Goal: Transaction & Acquisition: Download file/media

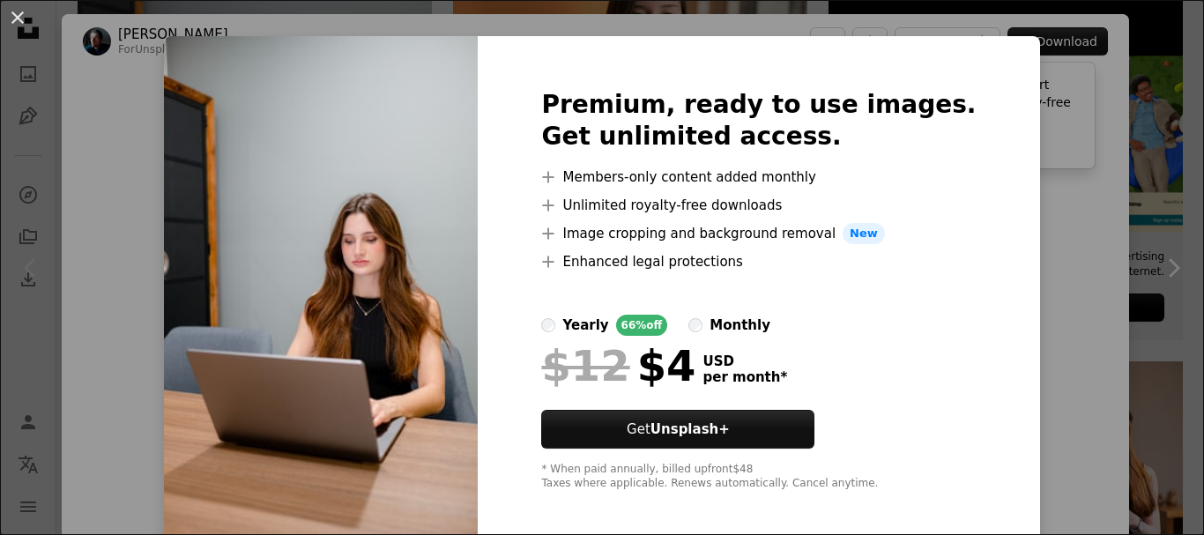
scroll to position [31, 0]
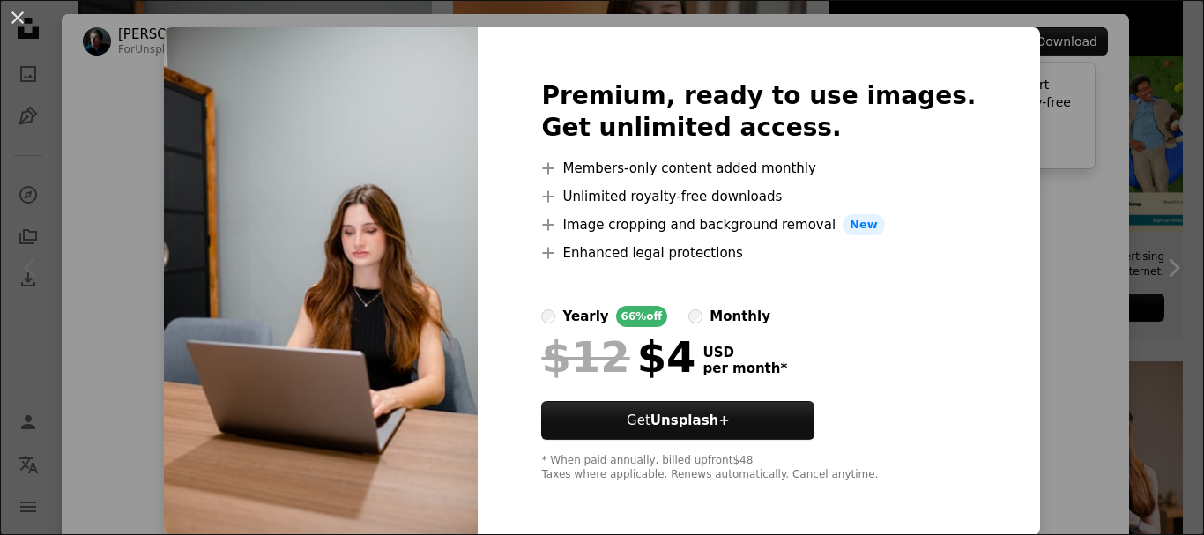
click at [1143, 160] on div "An X shape Premium, ready to use images. Get unlimited access. A plus sign Memb…" at bounding box center [602, 267] width 1204 height 535
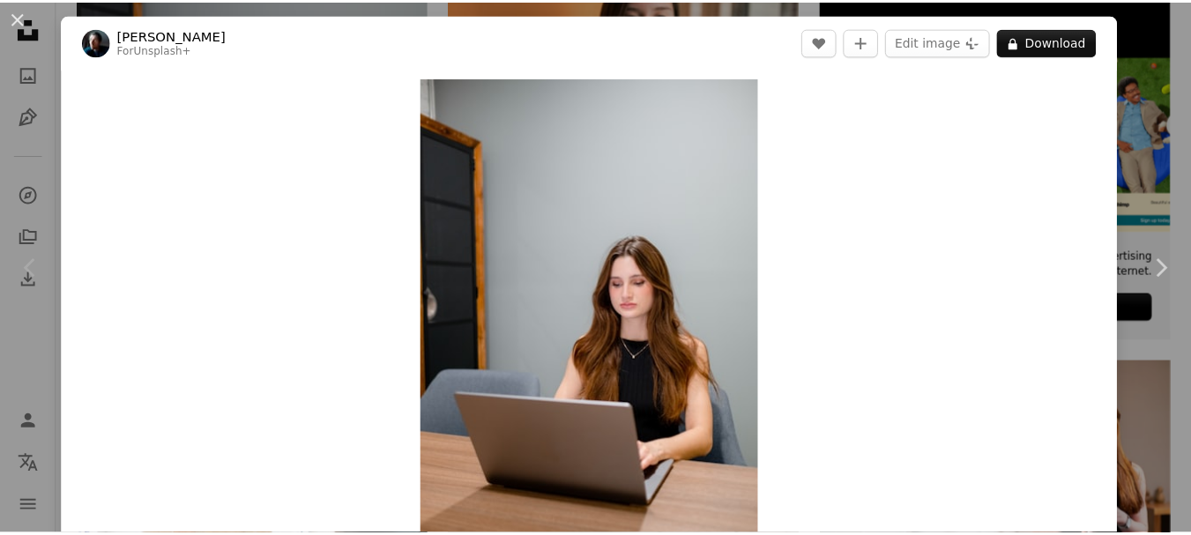
scroll to position [88, 0]
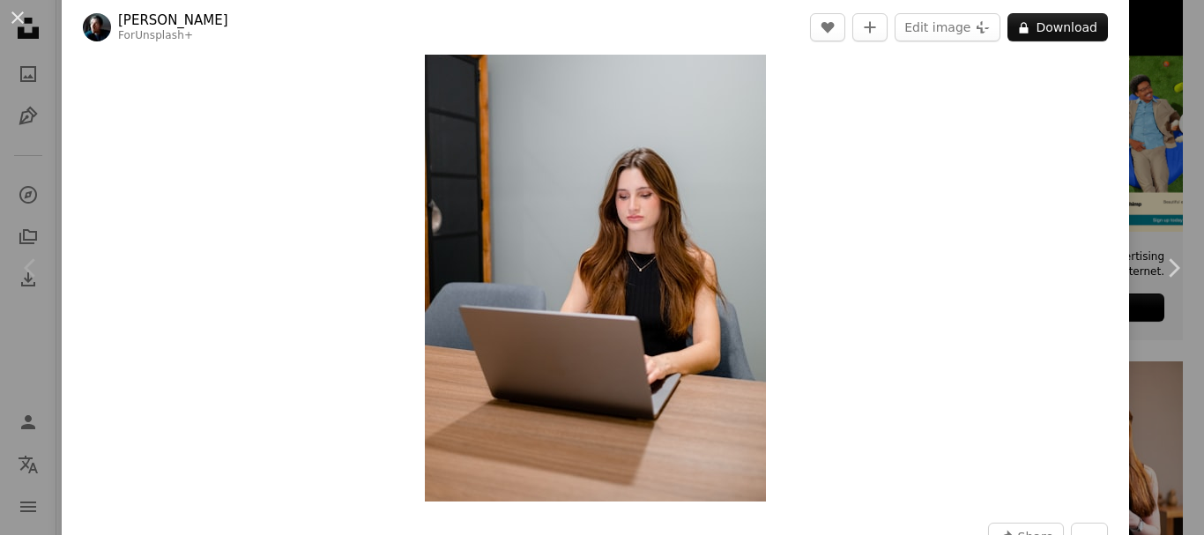
click at [1150, 41] on div "An X shape Chevron left Chevron right [PERSON_NAME] For Unsplash+ A heart A plu…" at bounding box center [602, 267] width 1204 height 535
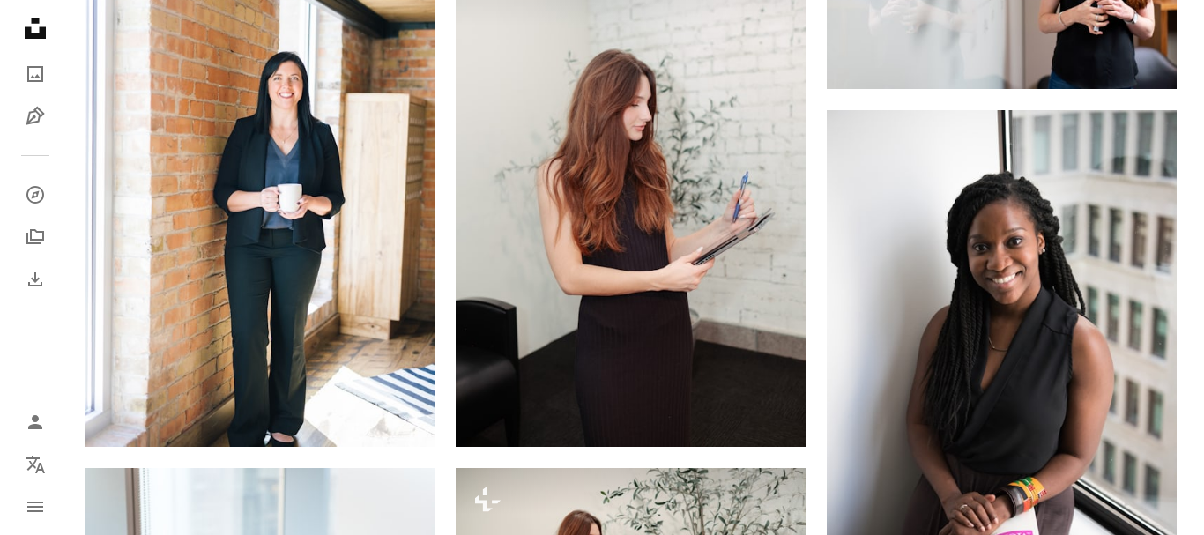
scroll to position [1241, 0]
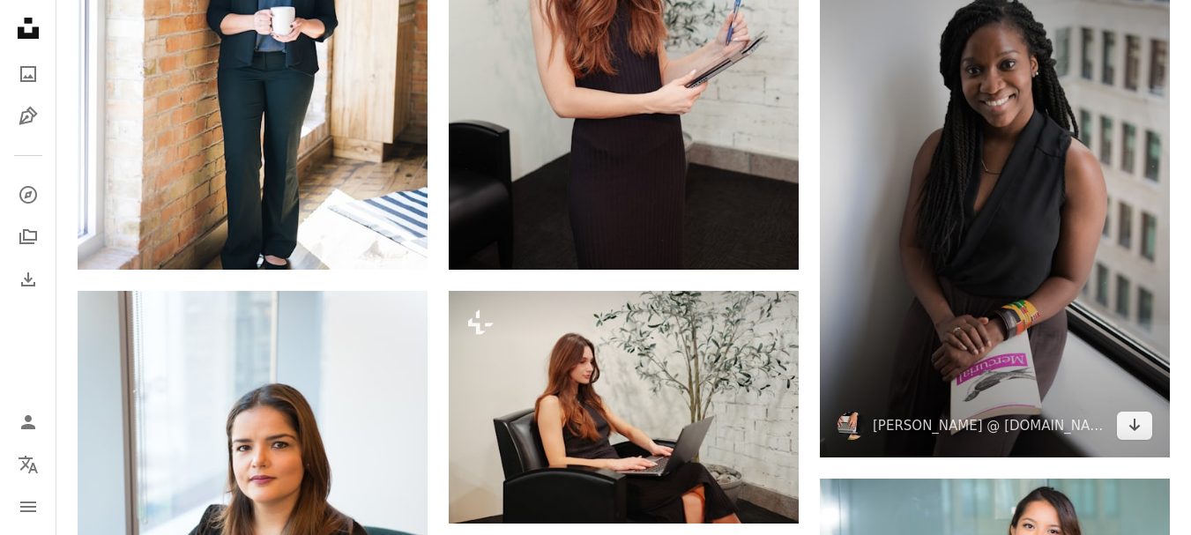
click at [1052, 242] on img at bounding box center [995, 195] width 350 height 524
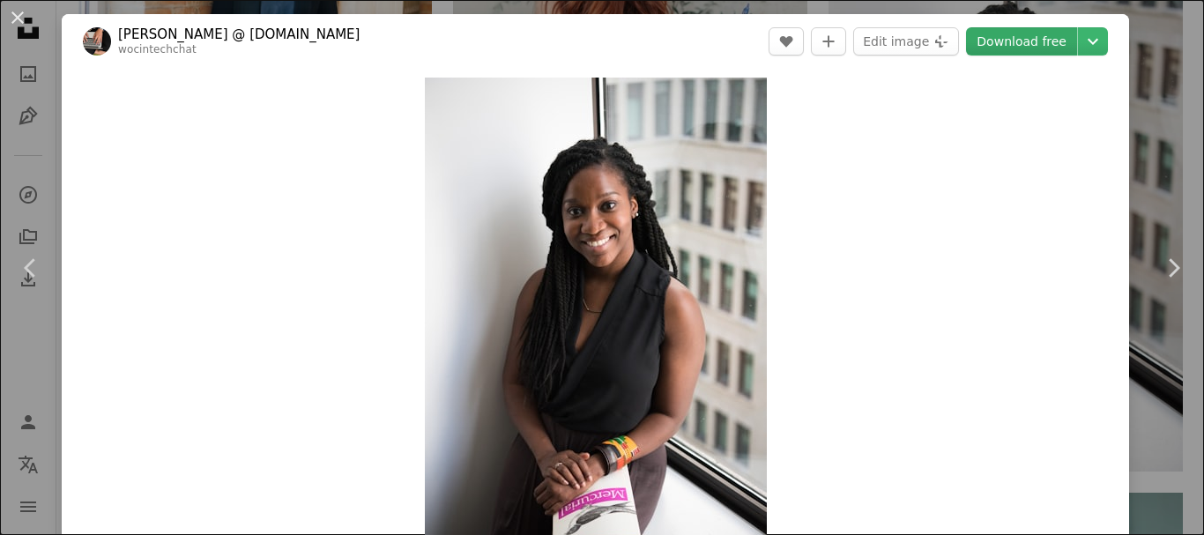
click at [1015, 41] on link "Download free" at bounding box center [1021, 41] width 111 height 28
